Goal: Find specific page/section: Find specific page/section

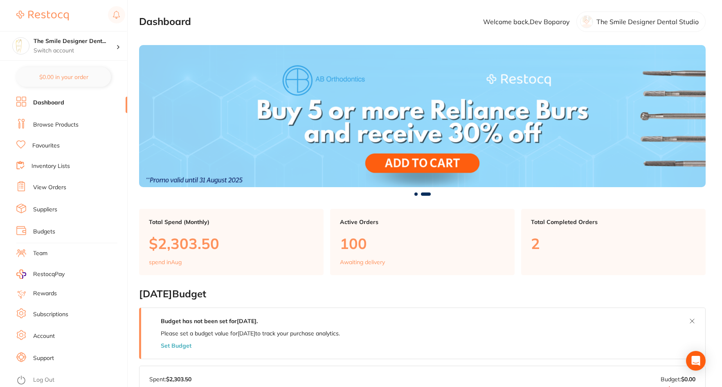
click at [60, 147] on li "Favourites" at bounding box center [71, 145] width 111 height 11
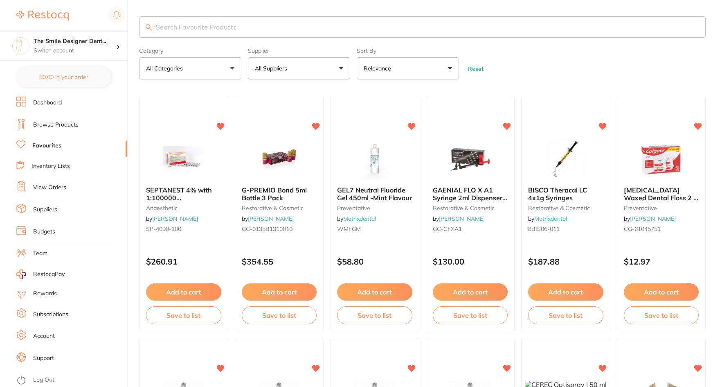
click at [218, 29] on input "search" at bounding box center [422, 26] width 567 height 21
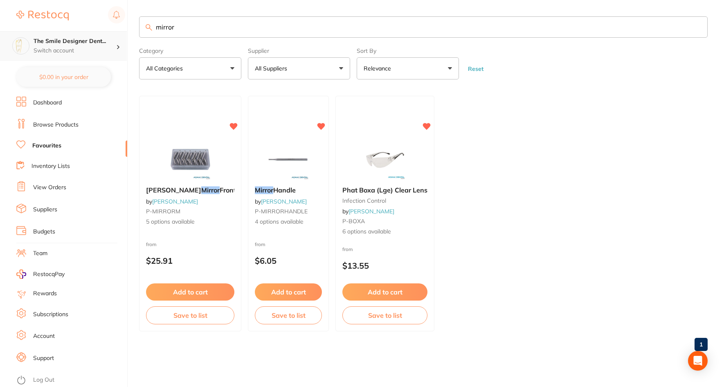
scroll to position [0, 0]
drag, startPoint x: 186, startPoint y: 25, endPoint x: 65, endPoint y: 36, distance: 122.0
click at [65, 36] on div "$680.99 The Smile Designer Dent... Switch account The Smile Designer Dental Stu…" at bounding box center [362, 193] width 724 height 387
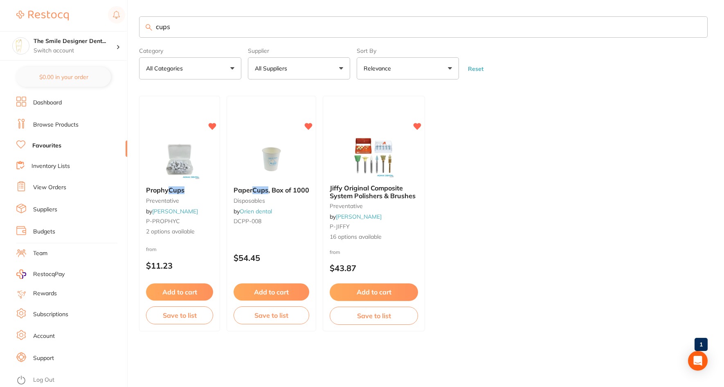
scroll to position [0, 0]
drag, startPoint x: 144, startPoint y: 25, endPoint x: 129, endPoint y: 25, distance: 15.6
click at [130, 25] on div "$680.99 The Smile Designer Dent... Switch account The Smile Designer Dental Stu…" at bounding box center [362, 193] width 724 height 387
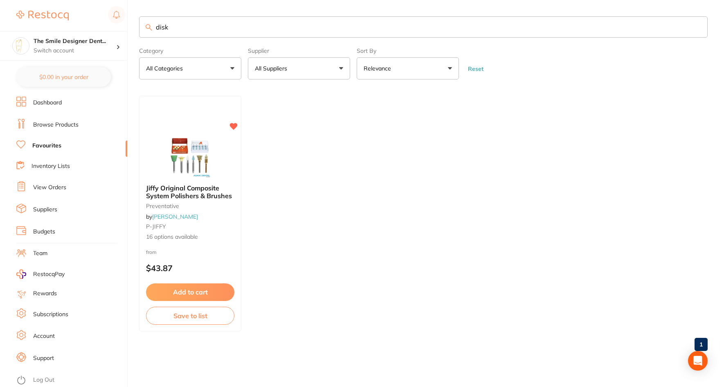
click at [201, 26] on input "disk" at bounding box center [423, 26] width 569 height 21
click at [176, 26] on input "disk" at bounding box center [423, 26] width 569 height 21
type input "disc"
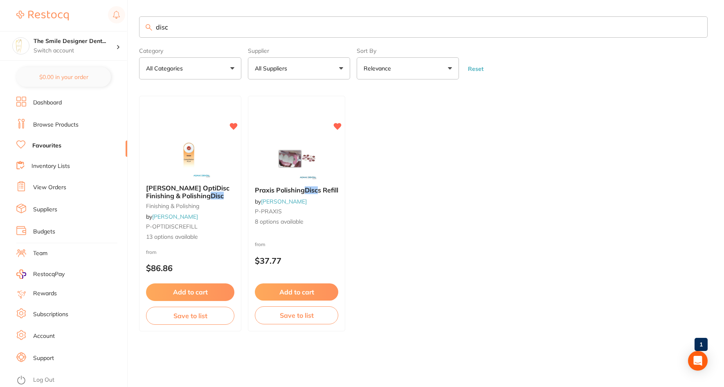
drag, startPoint x: 186, startPoint y: 27, endPoint x: 156, endPoint y: 24, distance: 30.4
click at [156, 24] on input "disc" at bounding box center [423, 26] width 569 height 21
